Goal: Transaction & Acquisition: Purchase product/service

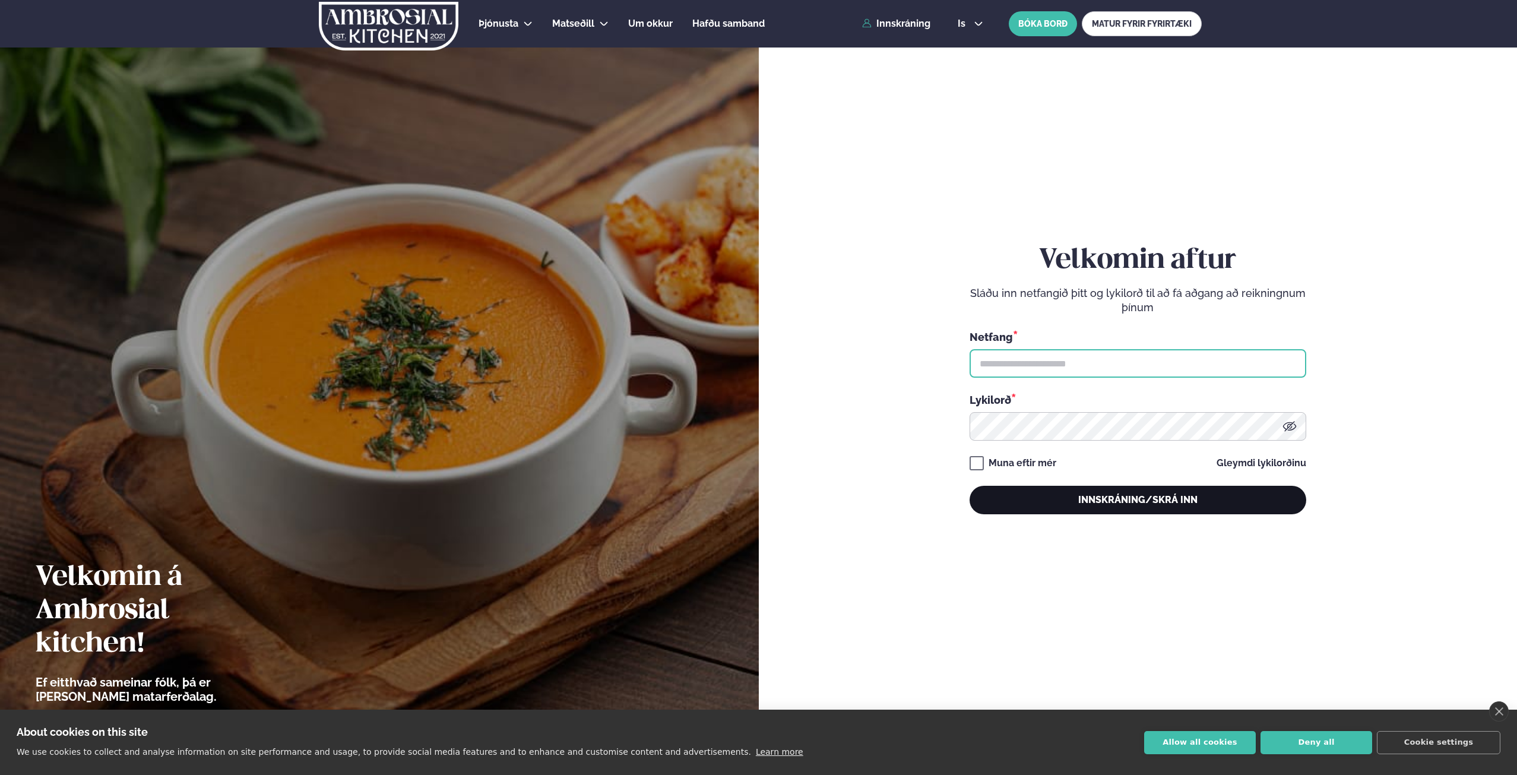
type input "**********"
click at [1185, 499] on button "Innskráning/Skrá inn" at bounding box center [1138, 500] width 337 height 29
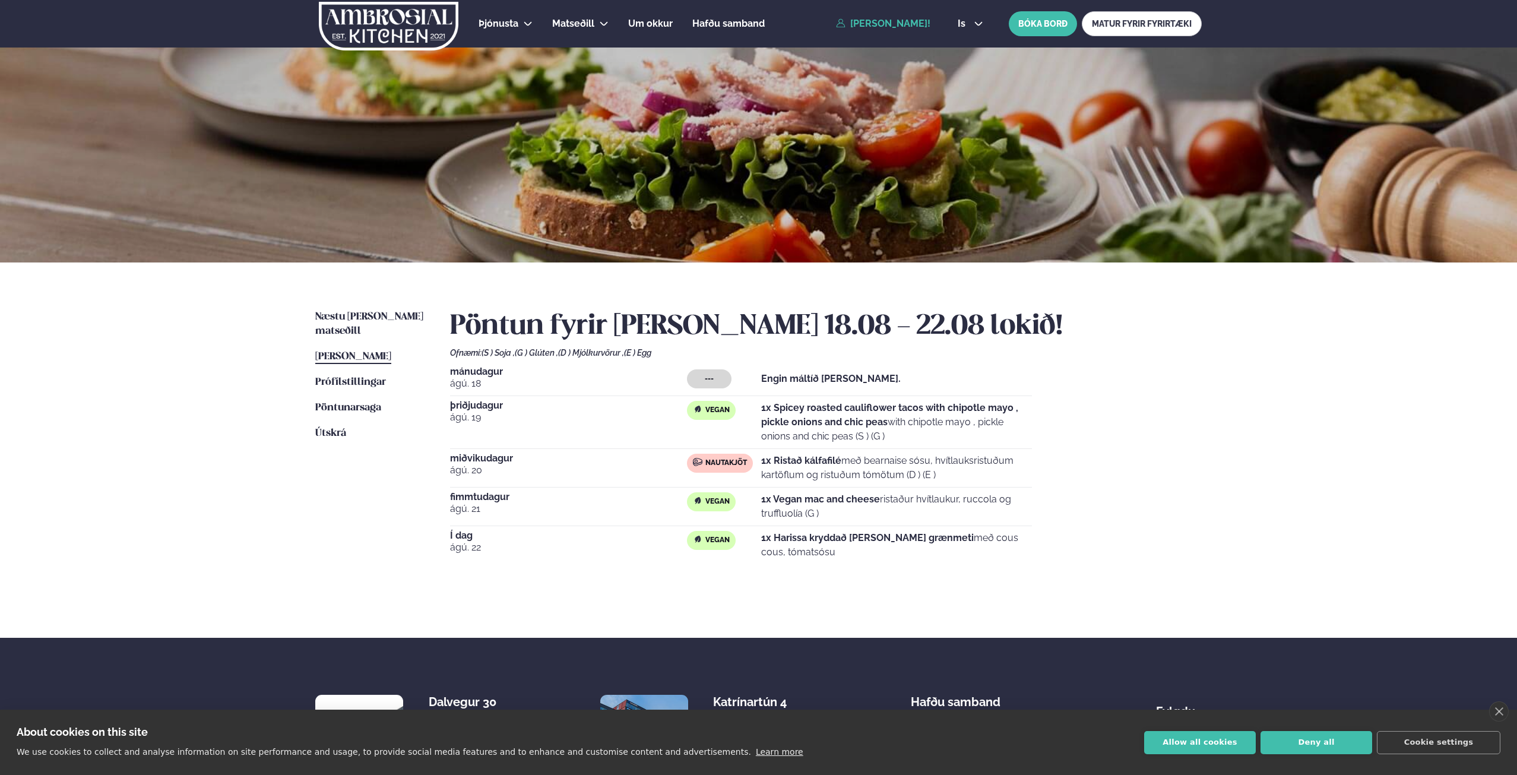
click at [326, 352] on span "[PERSON_NAME]" at bounding box center [353, 357] width 76 height 10
click at [352, 316] on span "Næstu [PERSON_NAME] matseðill" at bounding box center [369, 324] width 108 height 24
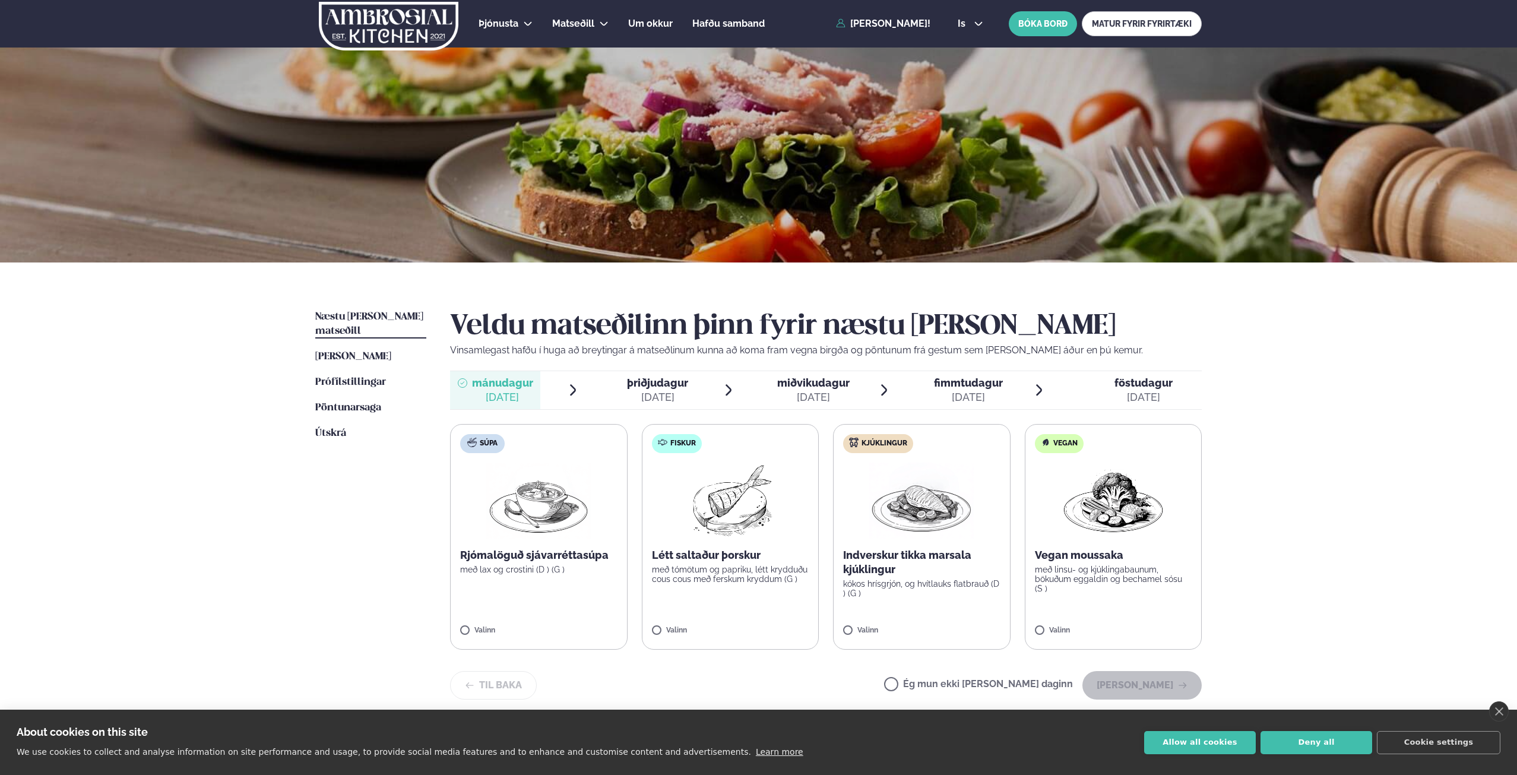
click at [1059, 543] on label "Vegan Vegan moussaka með linsu- og kjúklingabaunum, bökuðum eggaldin og bechame…" at bounding box center [1114, 537] width 178 height 226
click at [1090, 608] on label "Vegan Vegan moussaka með linsu- og kjúklingabaunum, bökuðum eggaldin og bechame…" at bounding box center [1114, 537] width 178 height 226
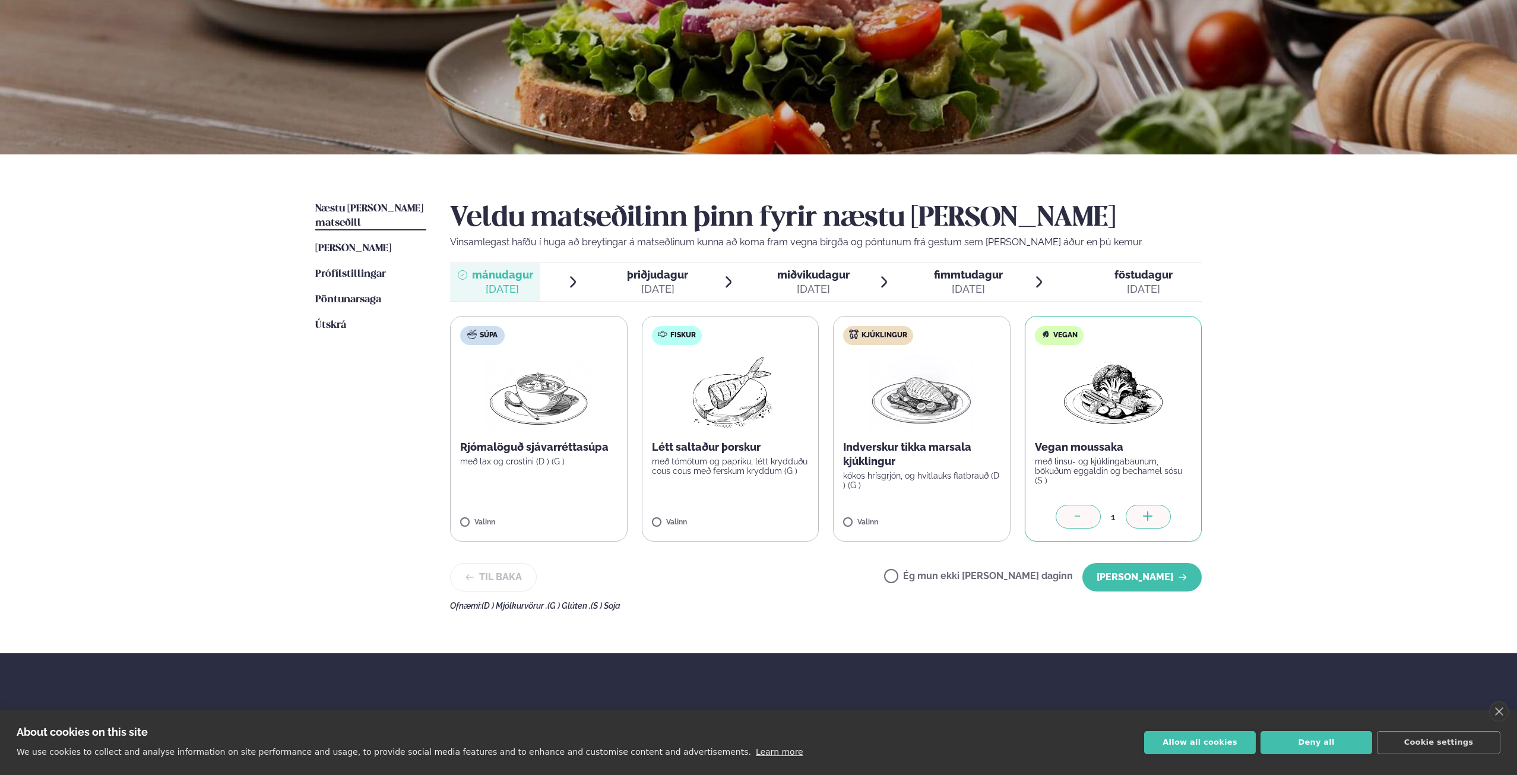
scroll to position [119, 0]
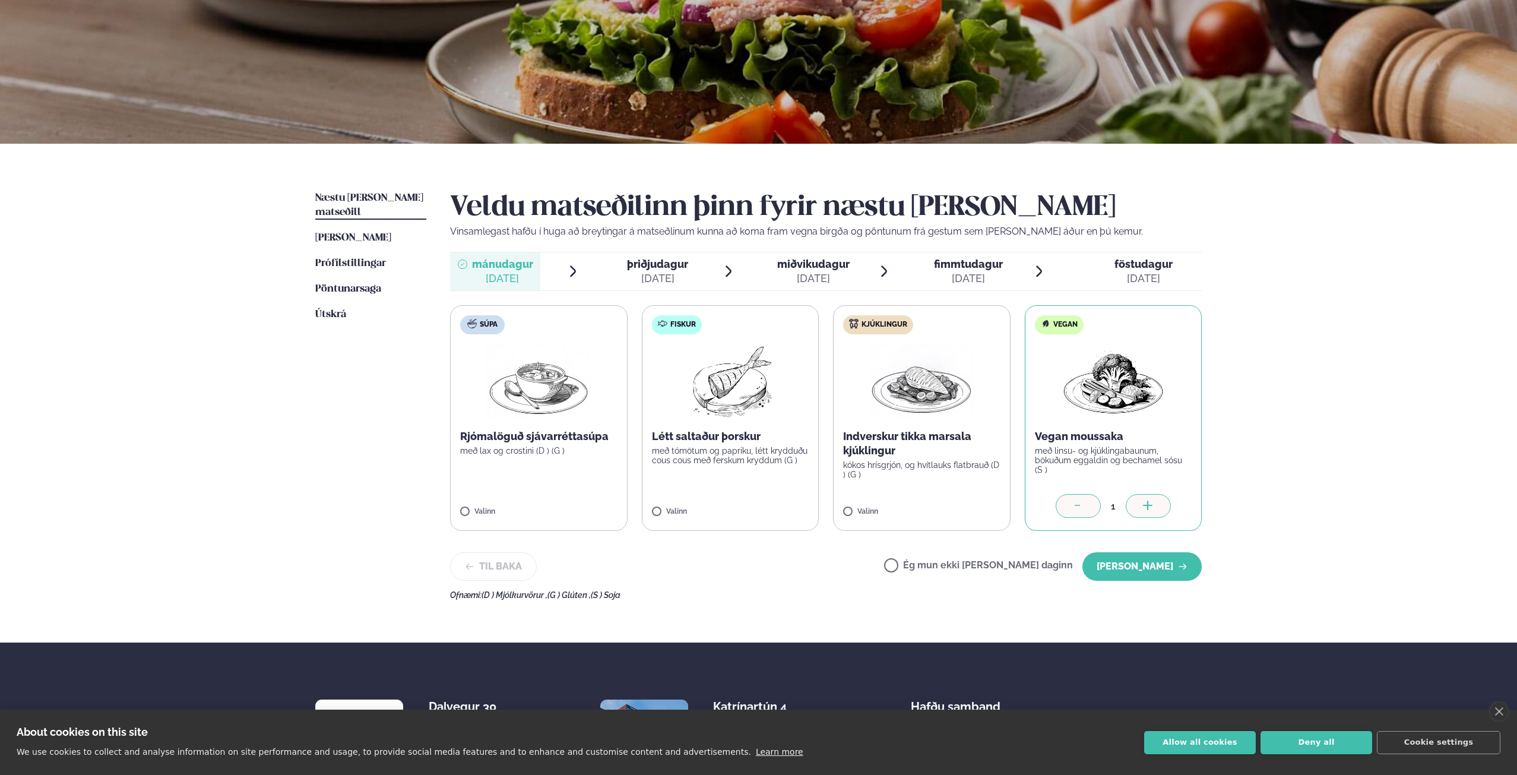
click at [1131, 547] on div "Veldu matseðilinn þinn fyrir næstu [PERSON_NAME] Vinsamlegast hafðu í huga að b…" at bounding box center [826, 395] width 752 height 409
click at [1131, 559] on button "[PERSON_NAME]" at bounding box center [1141, 566] width 119 height 29
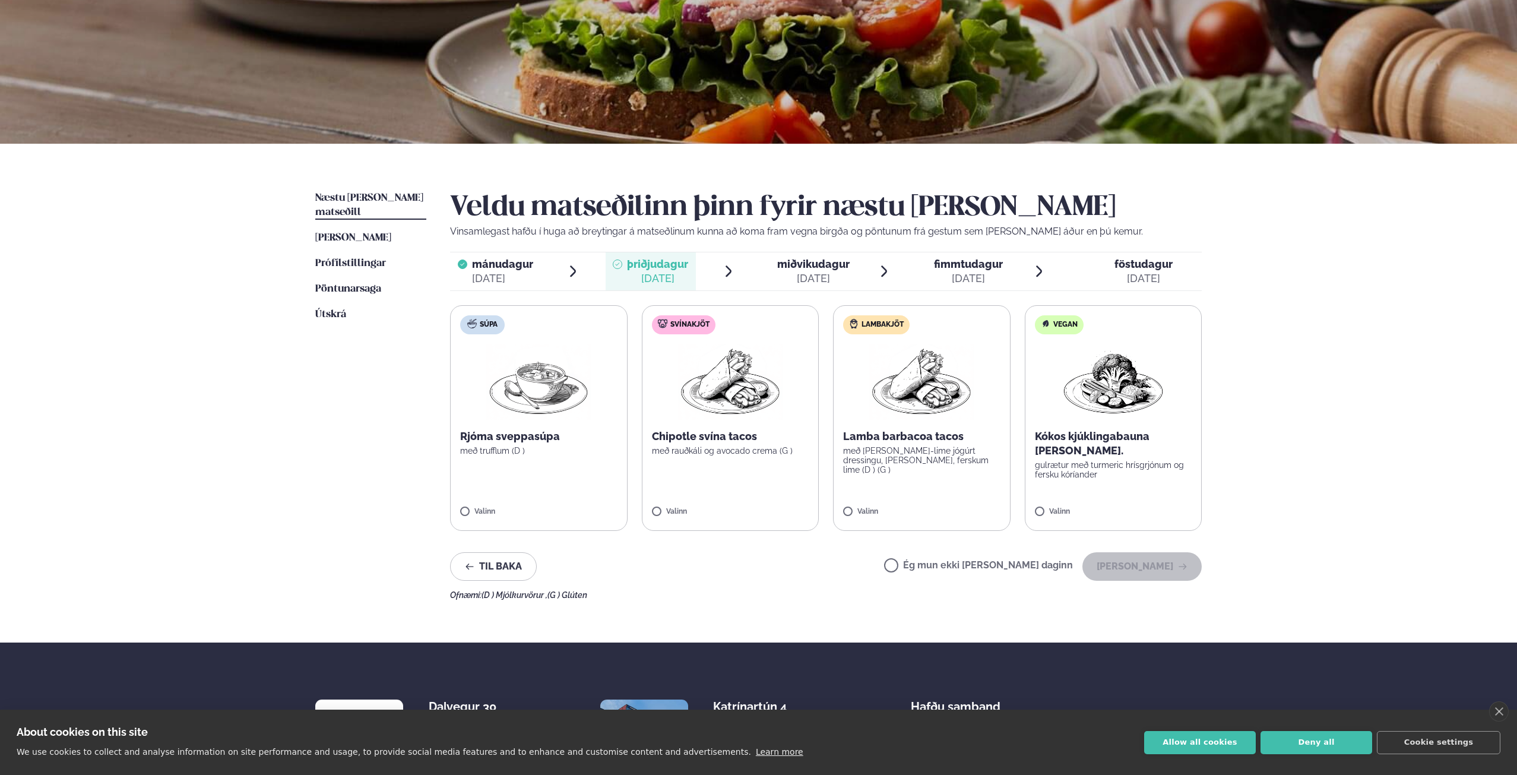
click at [889, 388] on img at bounding box center [921, 382] width 105 height 76
click at [951, 505] on label "Lambakjöt Lamba barbacoa tacos með [PERSON_NAME]-lime jógúrt dressingu, [PERSON…" at bounding box center [922, 418] width 178 height 226
click at [1147, 563] on button "[PERSON_NAME]" at bounding box center [1141, 566] width 119 height 29
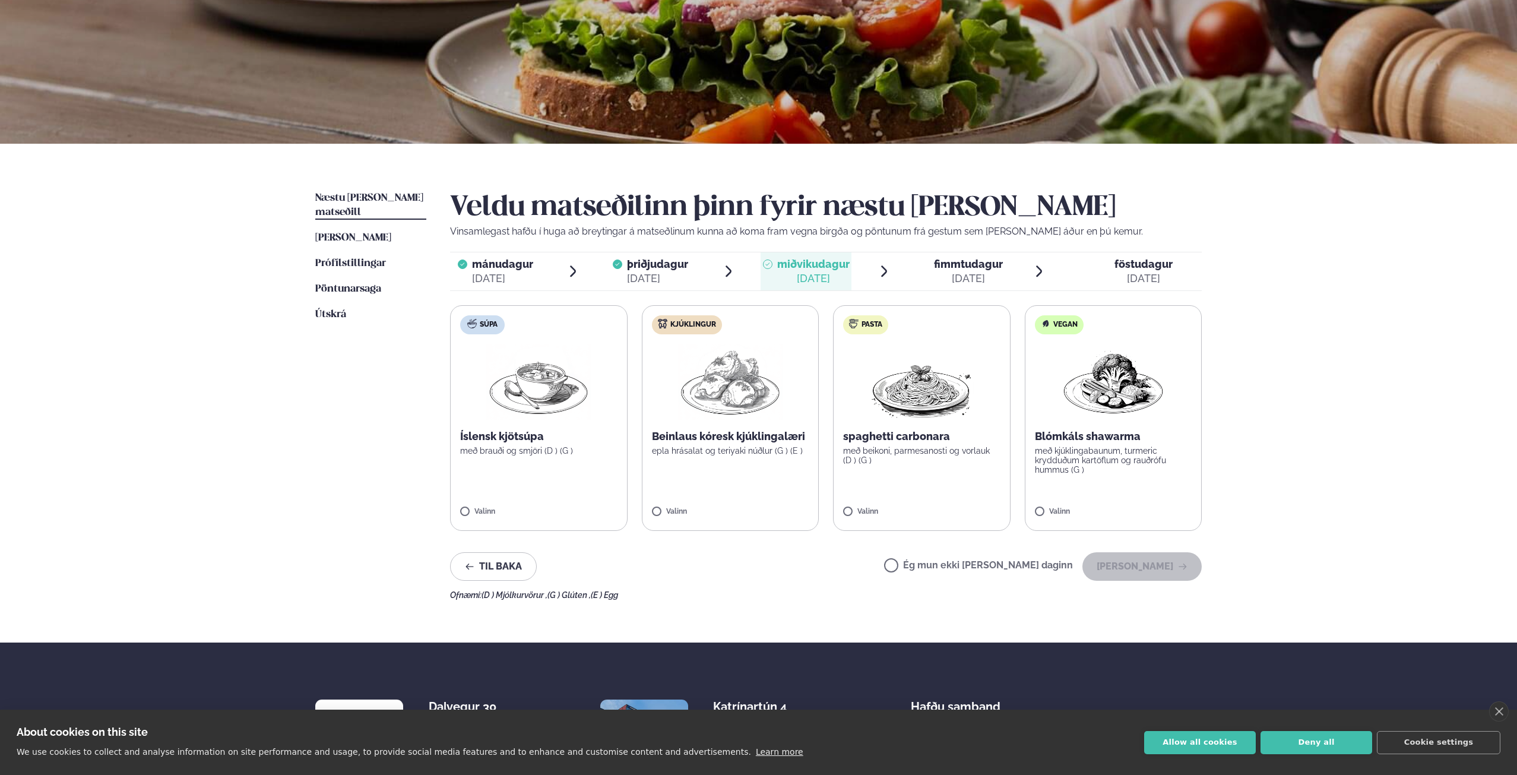
click at [1075, 468] on p "með kjúklingabaunum, turmeric krydduðum kartöflum og rauðrófu hummus (G )" at bounding box center [1113, 460] width 157 height 29
click at [1124, 559] on button "[PERSON_NAME]" at bounding box center [1141, 566] width 119 height 29
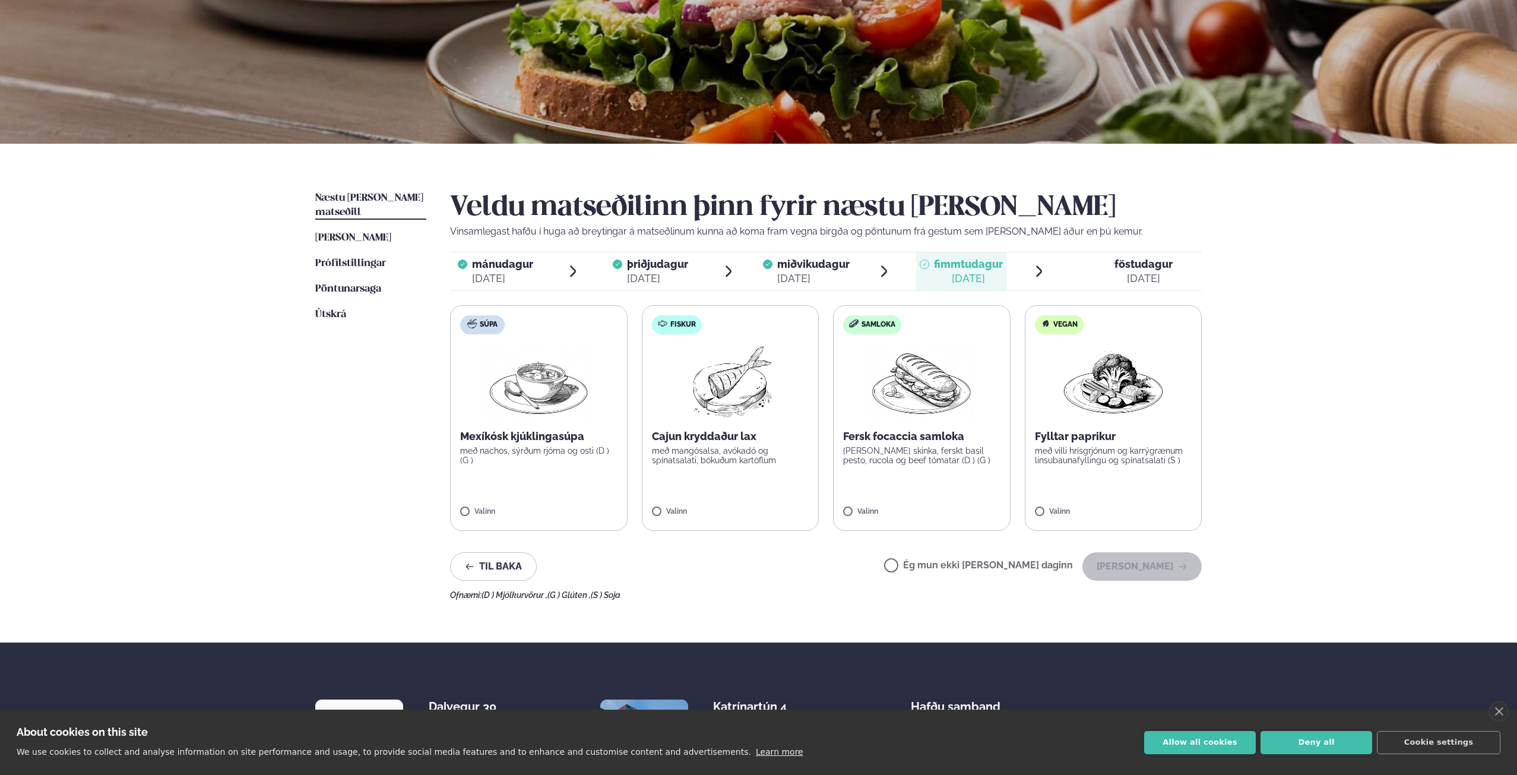
click at [740, 390] on img at bounding box center [730, 382] width 105 height 76
click at [1123, 568] on button "[PERSON_NAME]" at bounding box center [1141, 566] width 119 height 29
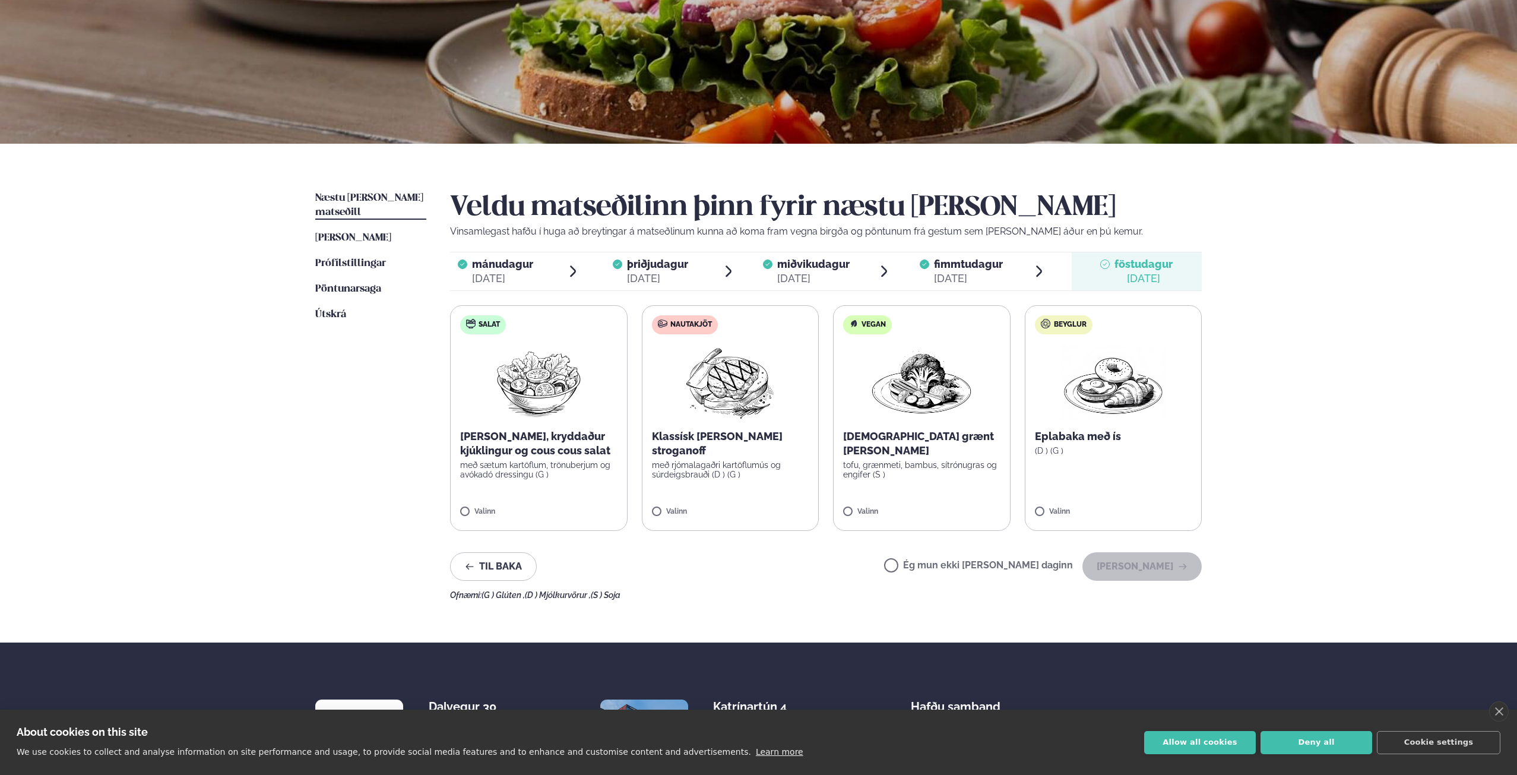
click at [961, 463] on p "tofu, grænmeti, bambus, sítrónugras og engifer (S )" at bounding box center [921, 469] width 157 height 19
click at [1115, 564] on button "[PERSON_NAME]" at bounding box center [1141, 566] width 119 height 29
